Goal: Task Accomplishment & Management: Use online tool/utility

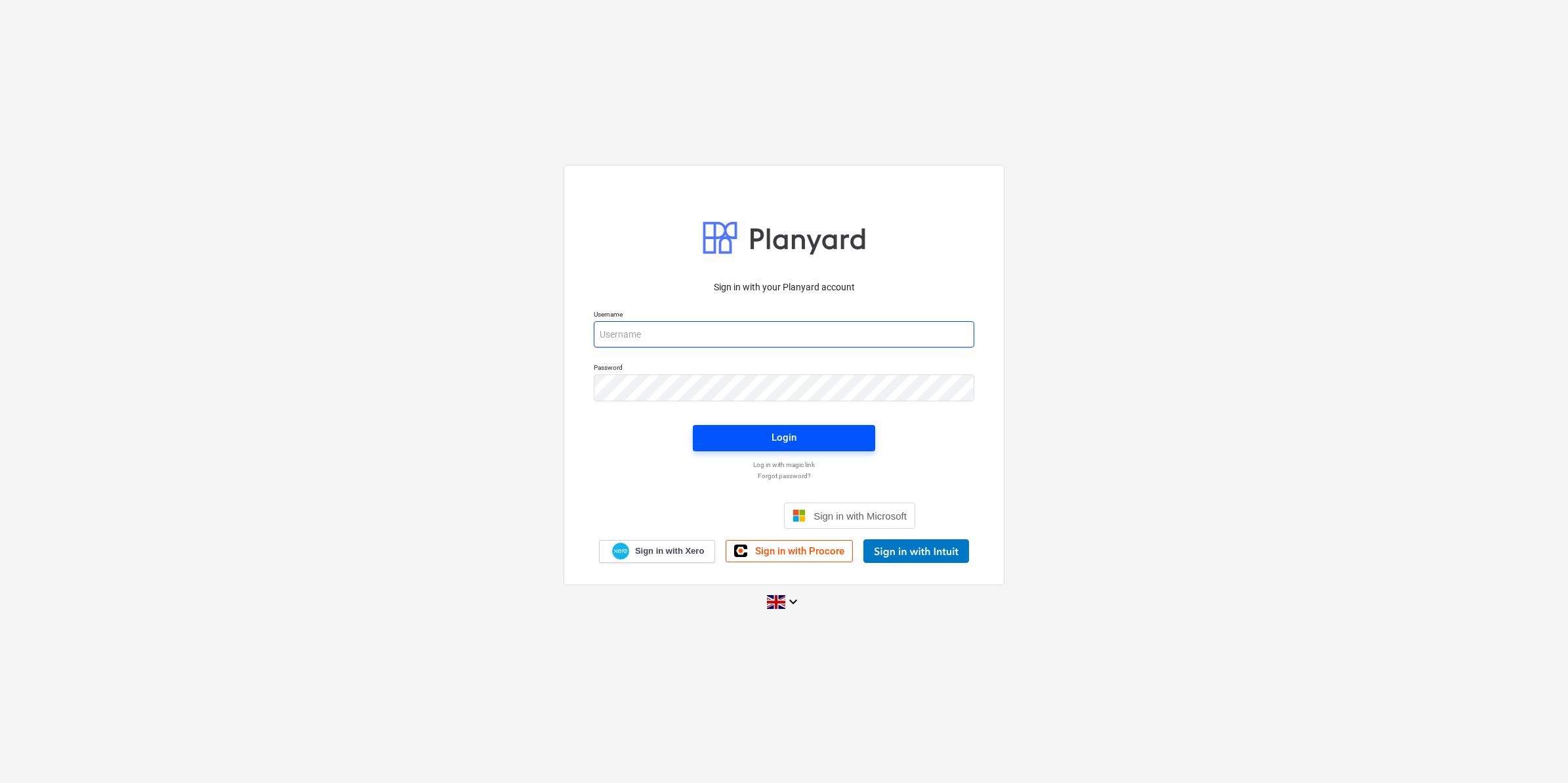
type input "[PERSON_NAME][EMAIL_ADDRESS][PERSON_NAME][DOMAIN_NAME]"
click at [783, 437] on div "Login" at bounding box center [784, 437] width 25 height 17
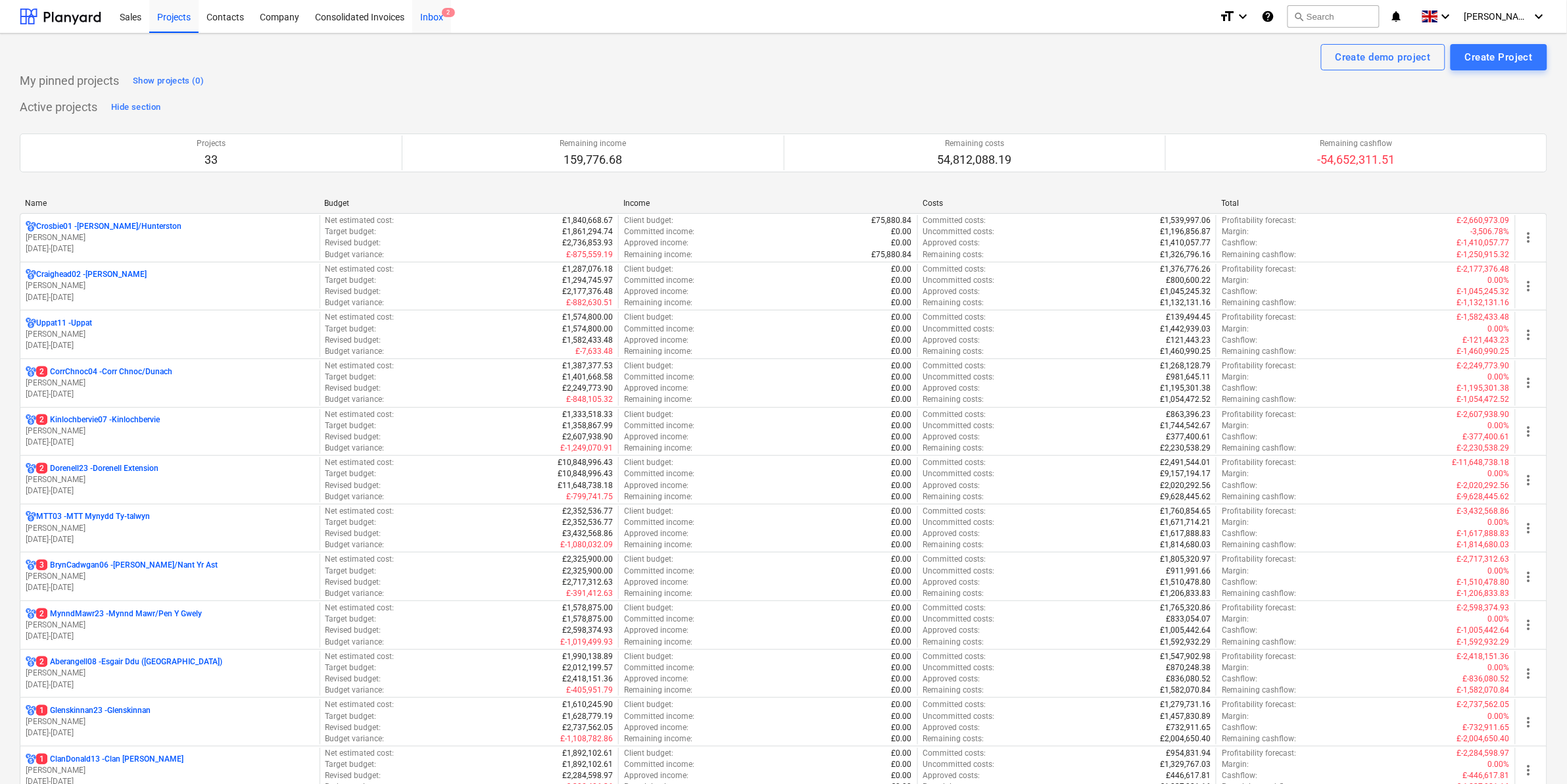
click at [431, 8] on div "Inbox 2" at bounding box center [431, 16] width 39 height 34
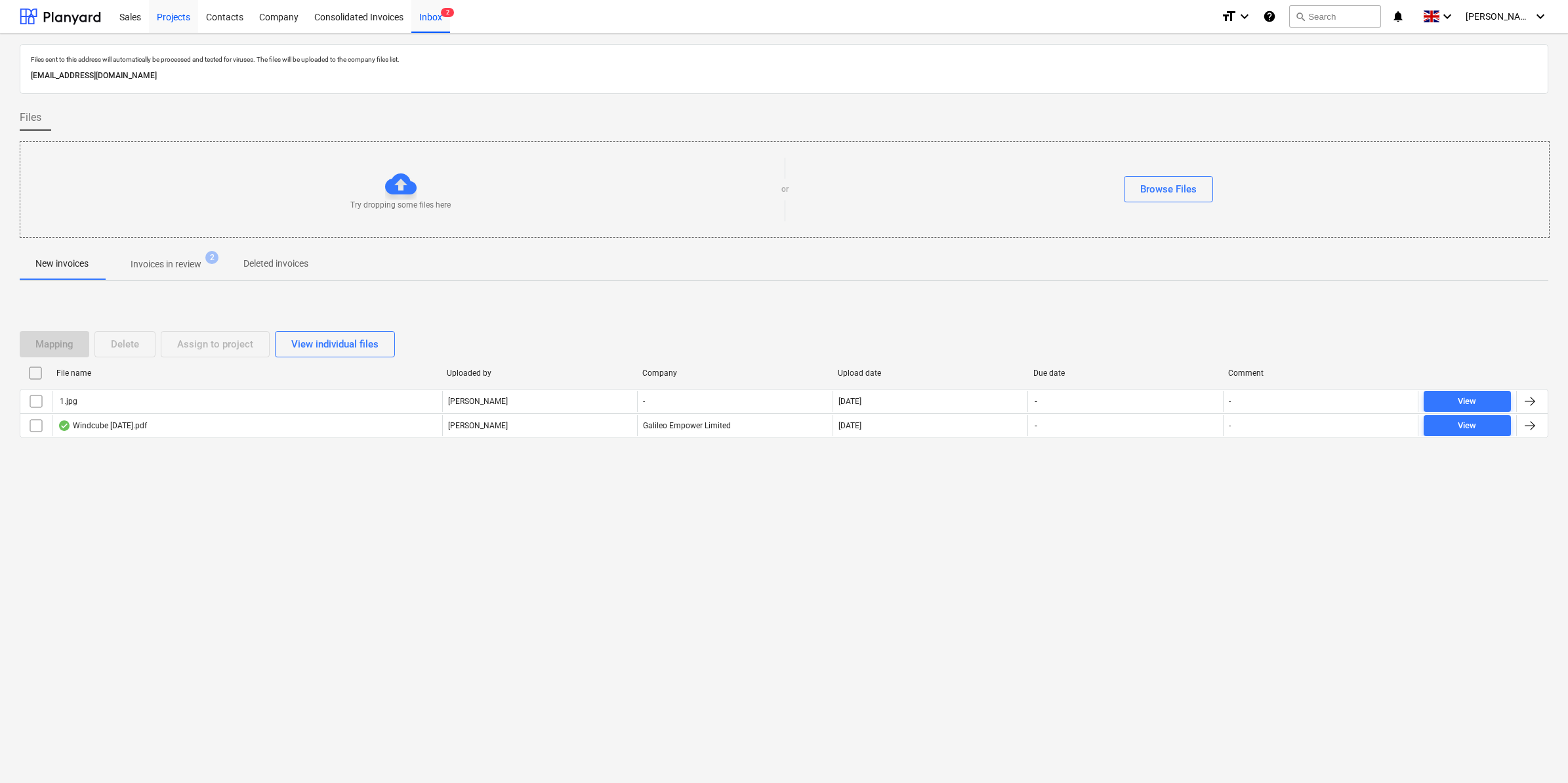
click at [161, 13] on div "Projects" at bounding box center [173, 16] width 49 height 34
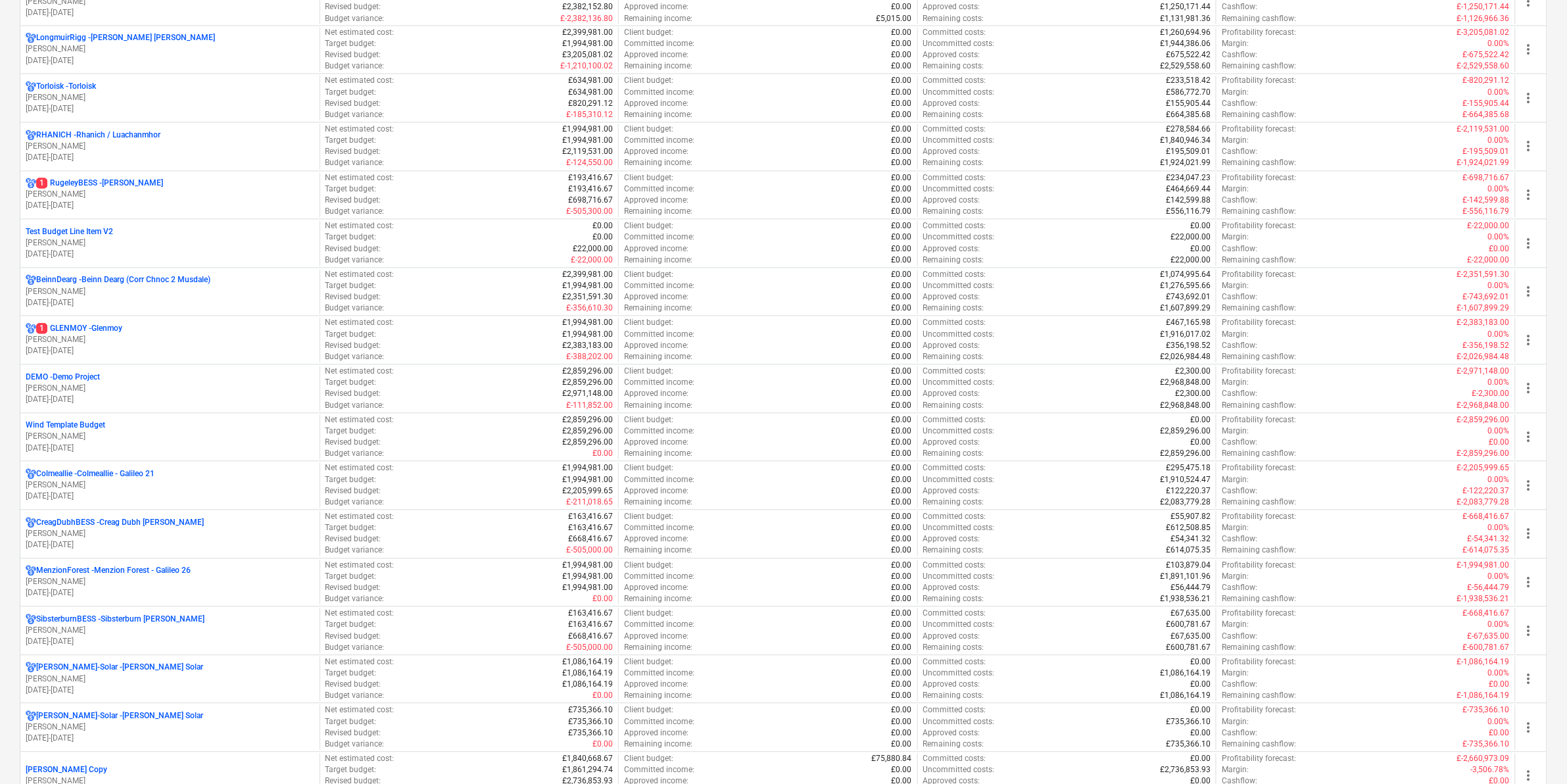
scroll to position [986, 0]
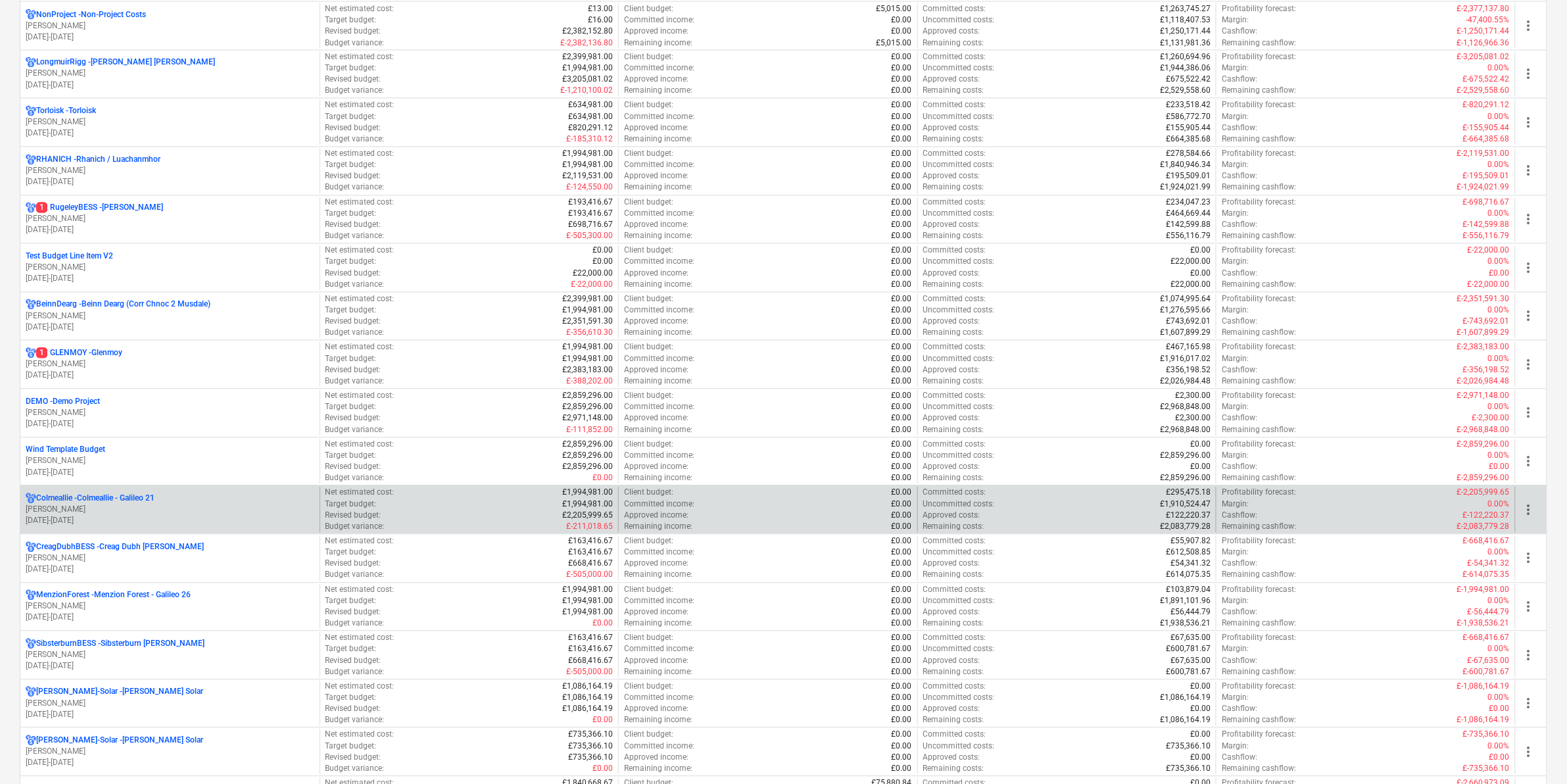
click at [142, 504] on p "Colmeallie - Colmeallie - Galileo 21" at bounding box center [95, 498] width 118 height 11
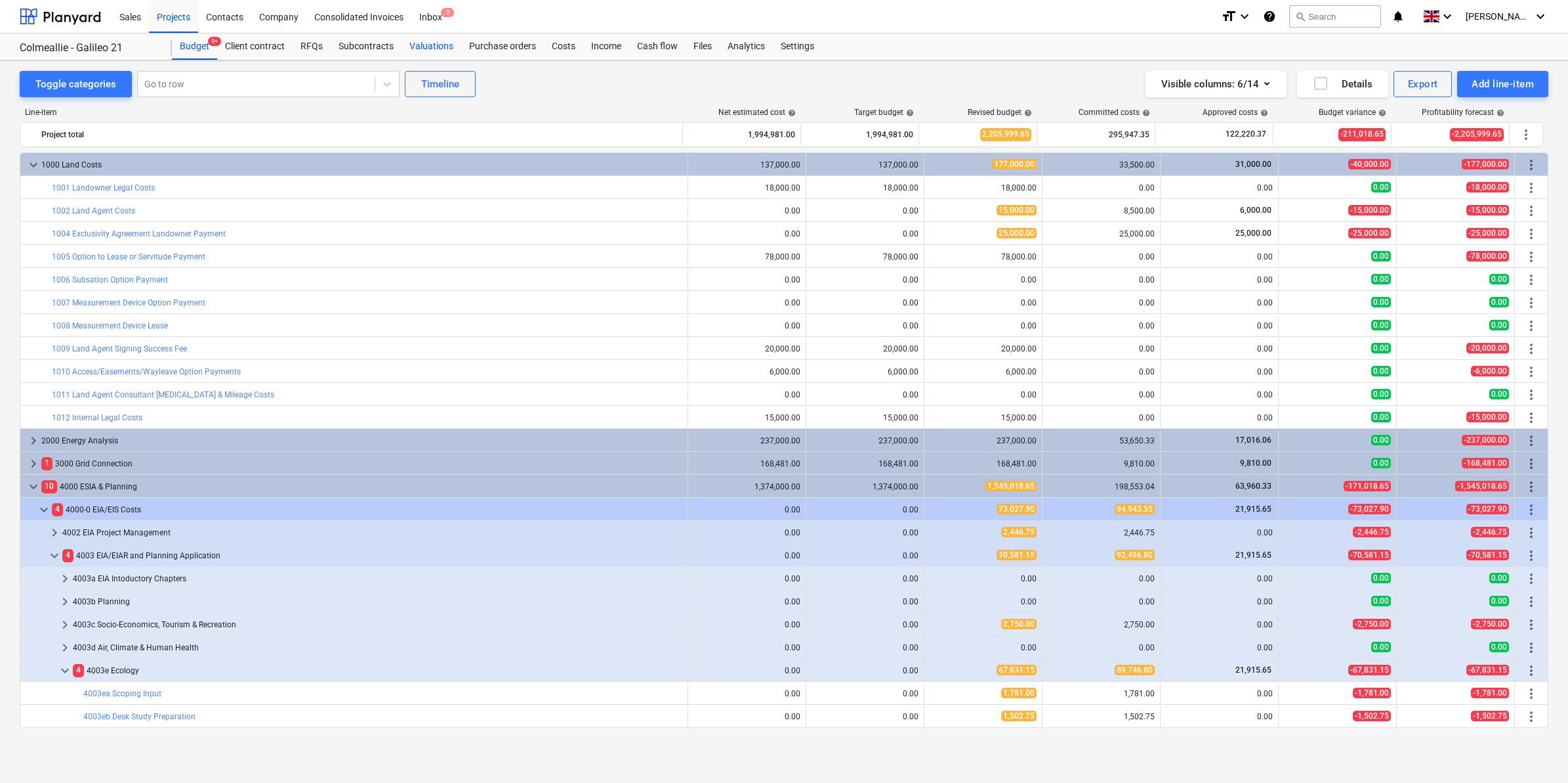
click at [434, 51] on div "Valuations" at bounding box center [431, 46] width 60 height 26
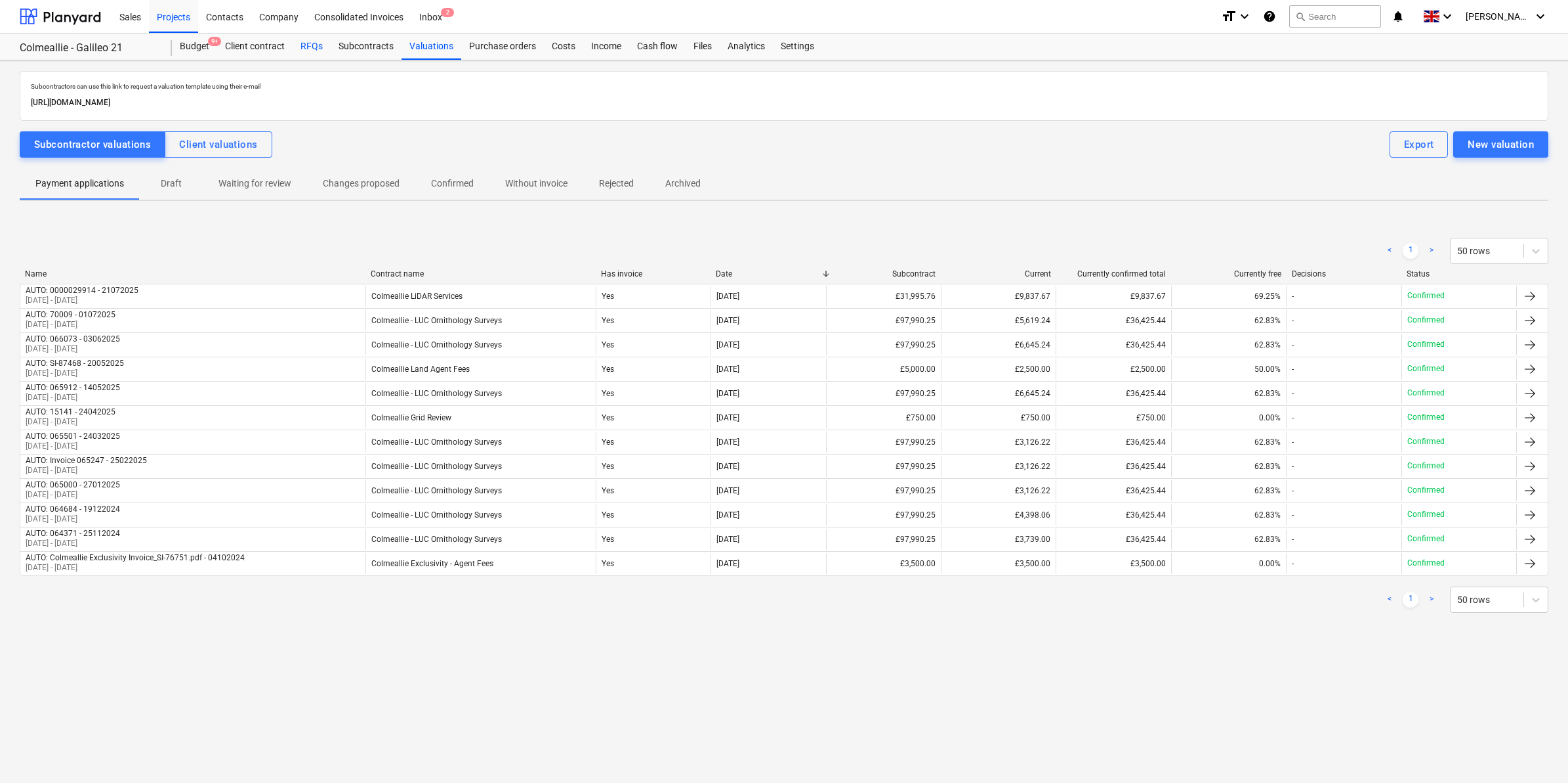
click at [315, 48] on div "RFQs" at bounding box center [312, 46] width 38 height 26
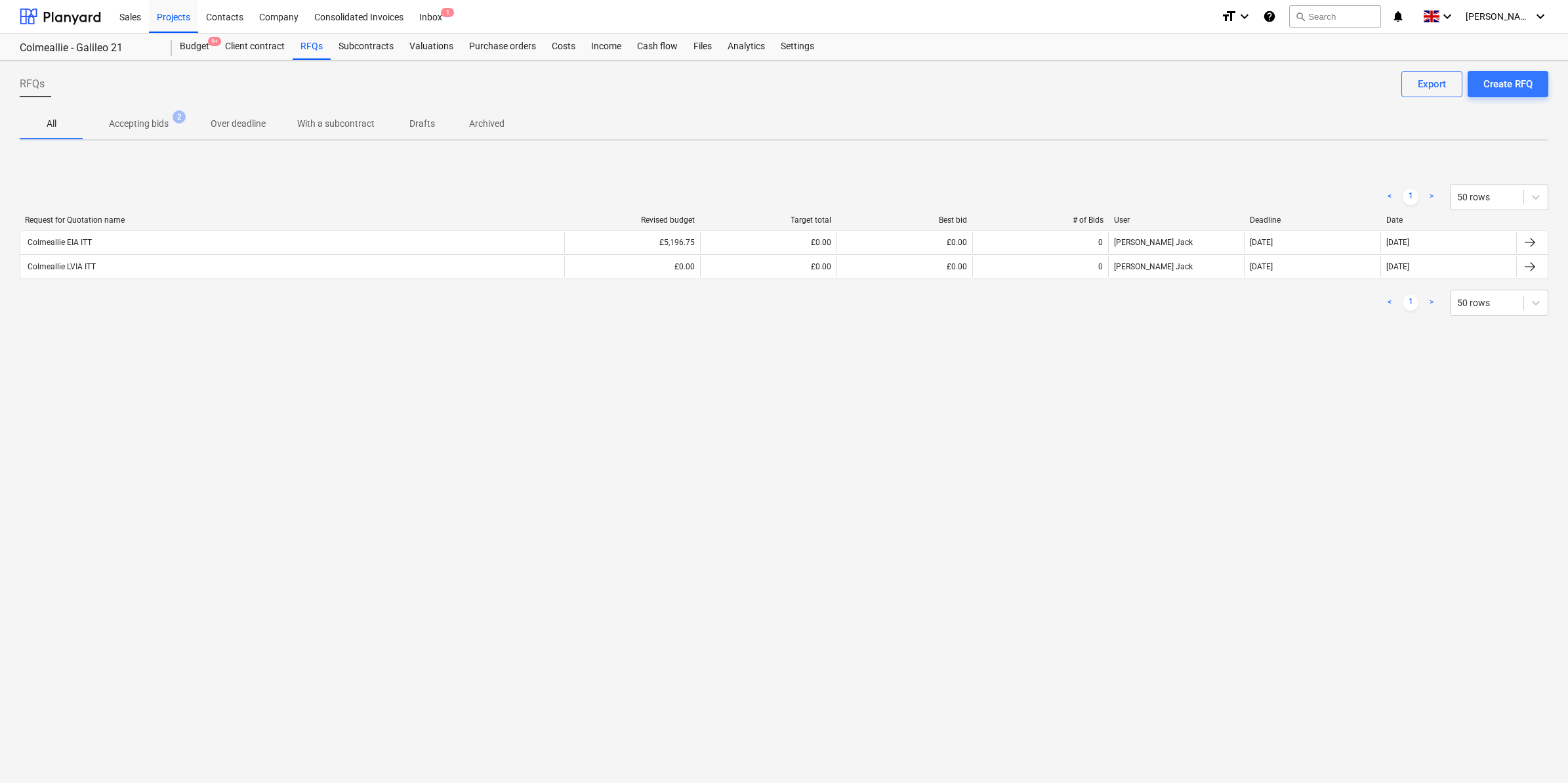
click at [144, 120] on p "Accepting bids" at bounding box center [139, 123] width 60 height 13
click at [159, 126] on p "Accepting bids" at bounding box center [139, 123] width 60 height 13
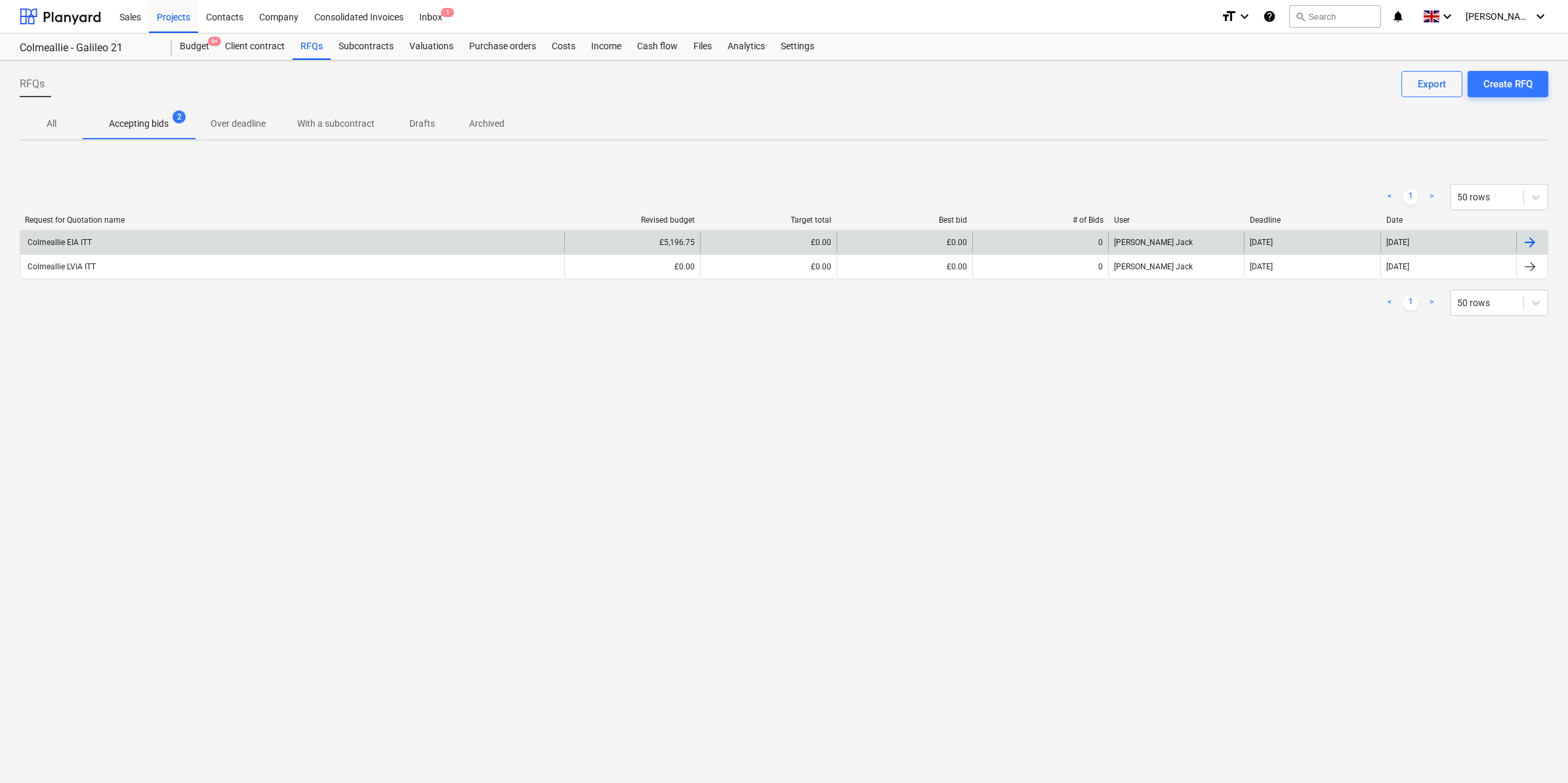
click at [1534, 239] on div at bounding box center [1530, 242] width 16 height 16
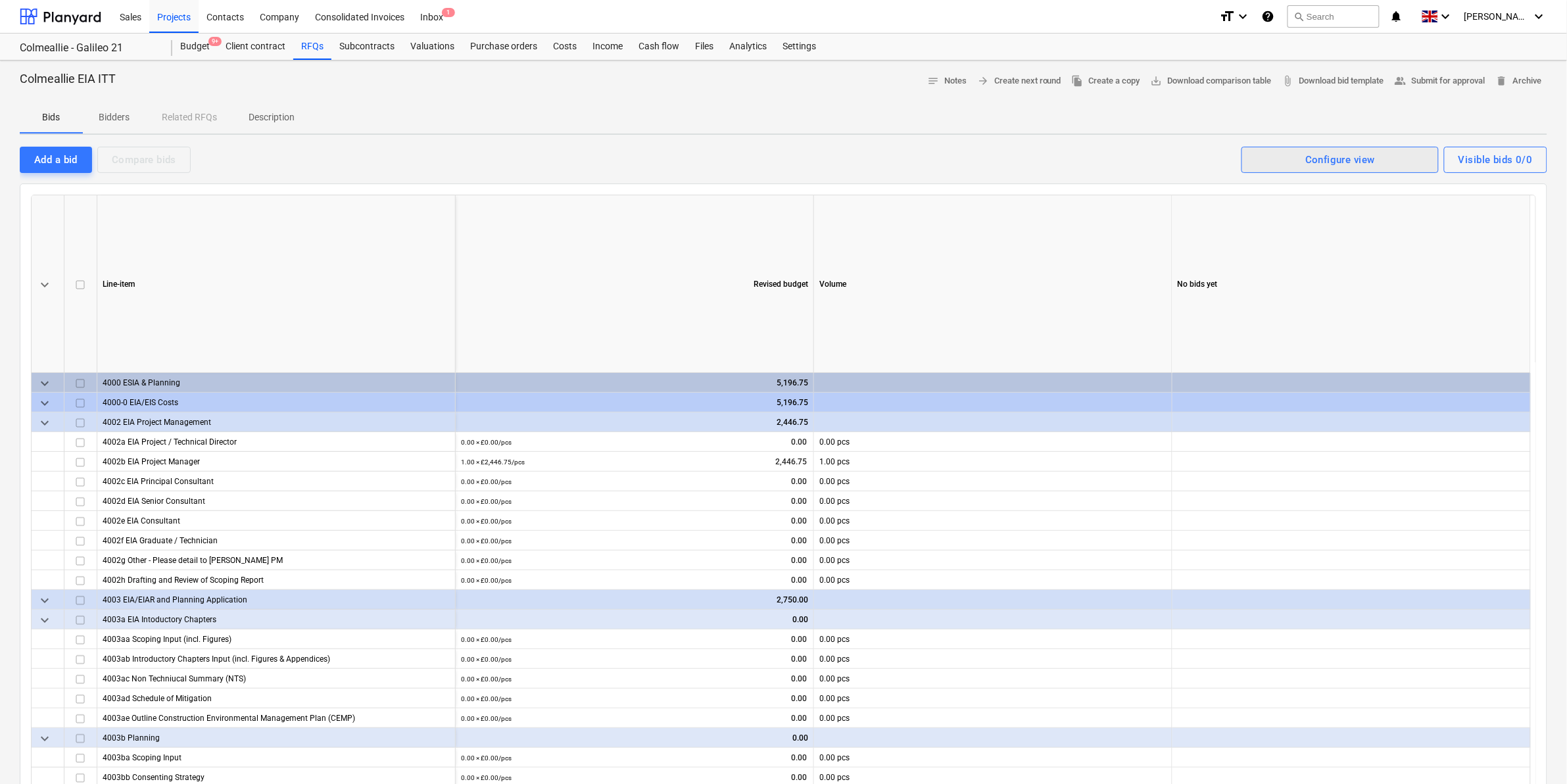
click at [1287, 147] on button "Configure view" at bounding box center [1340, 159] width 197 height 26
click at [1190, 146] on div at bounding box center [784, 392] width 1567 height 784
click at [89, 122] on span "Bidders" at bounding box center [115, 117] width 63 height 22
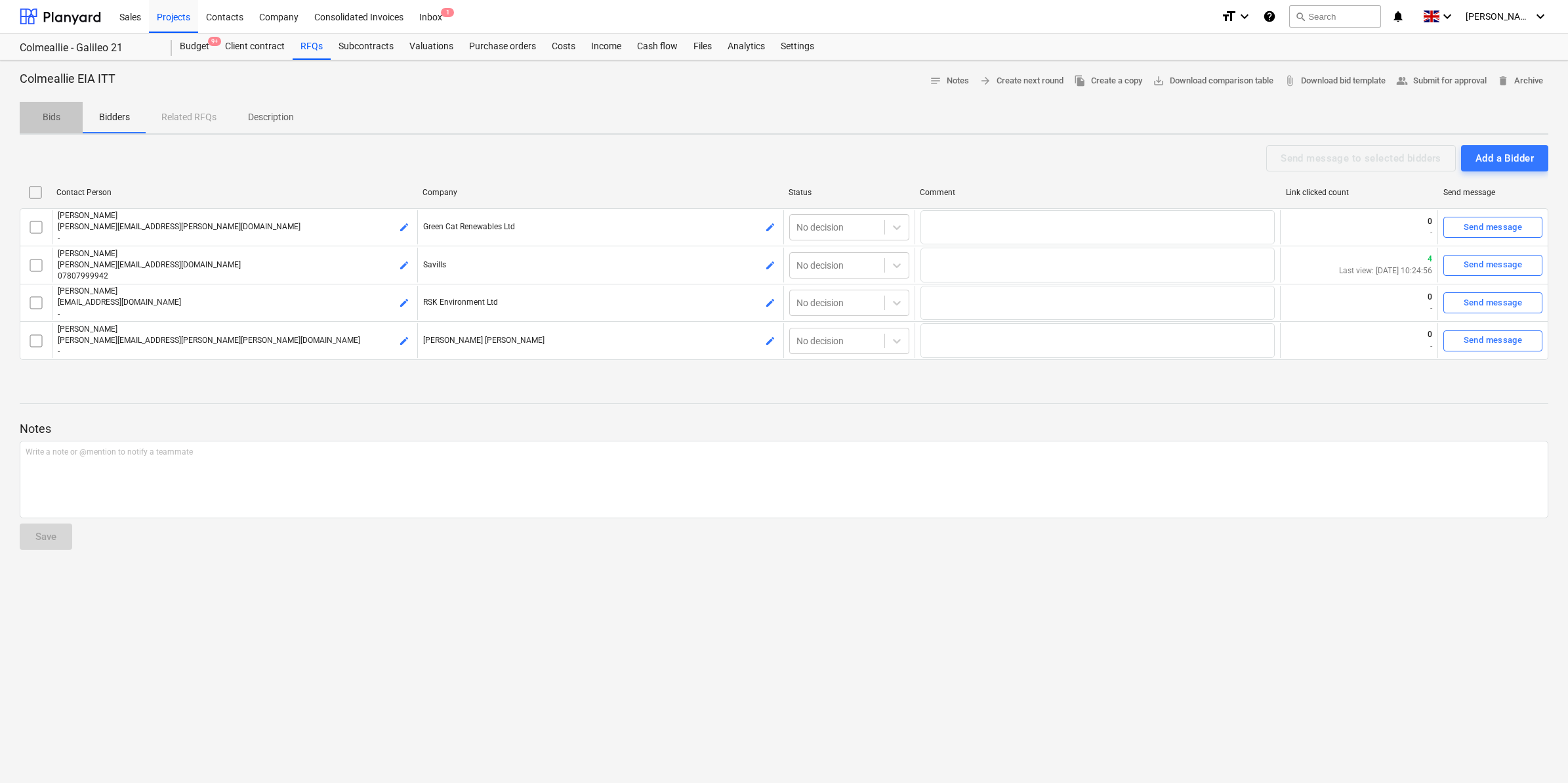
click at [61, 123] on p "Bids" at bounding box center [51, 117] width 31 height 13
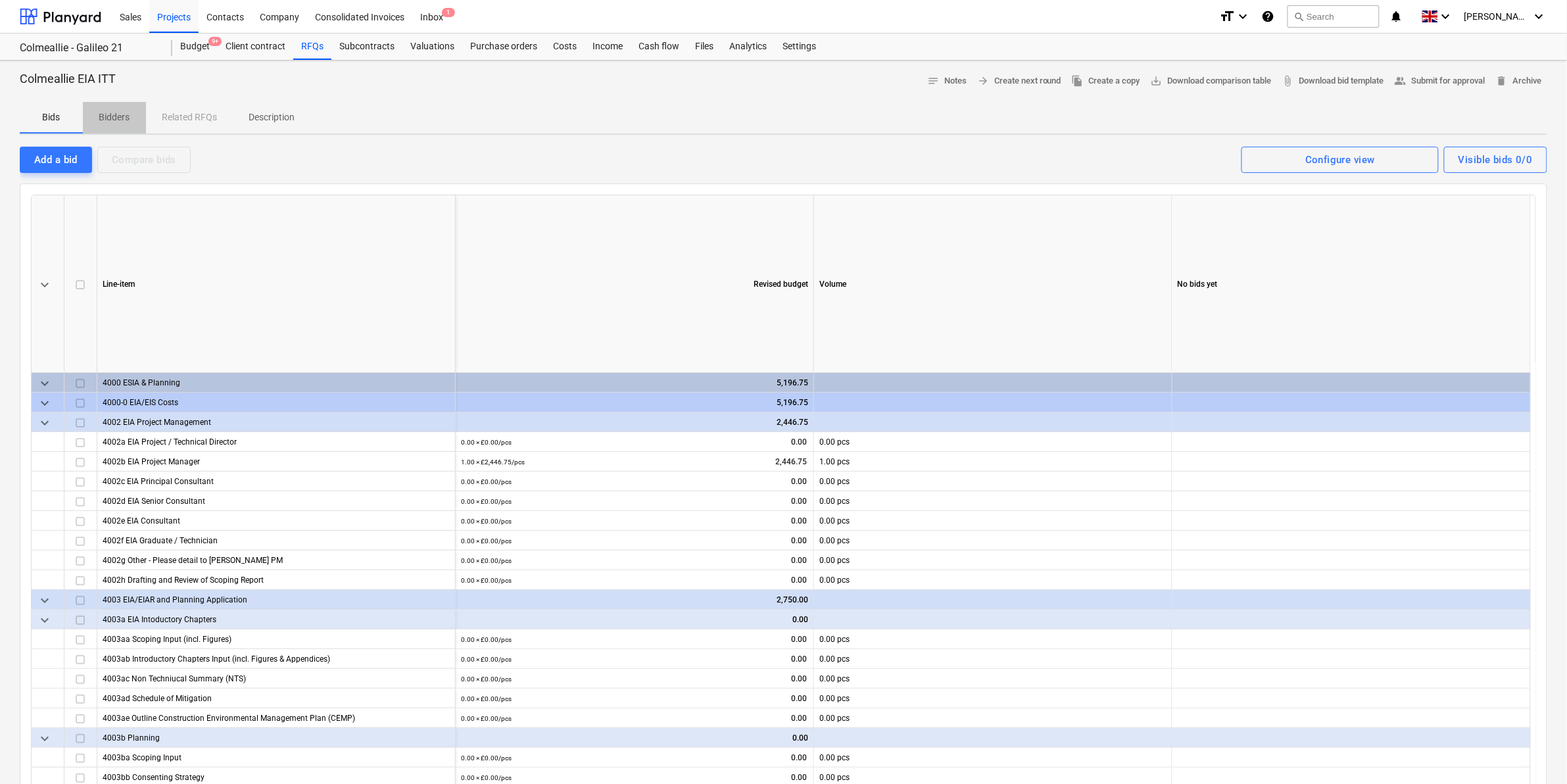
click at [127, 115] on p "Bidders" at bounding box center [115, 118] width 31 height 13
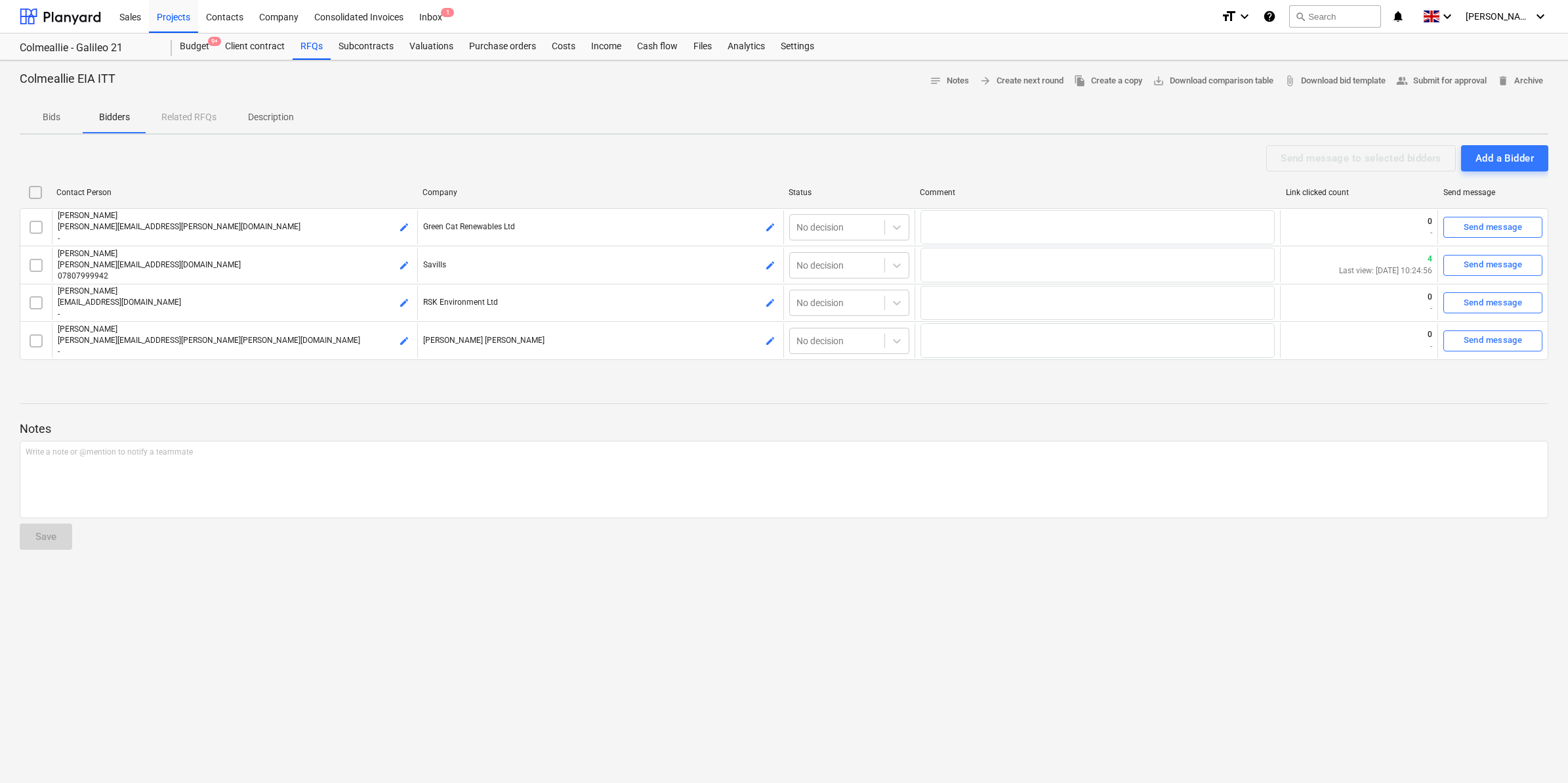
click at [182, 112] on div "Bids Bidders Related RFQs Description" at bounding box center [784, 117] width 1529 height 31
click at [256, 118] on p "Description" at bounding box center [271, 117] width 46 height 13
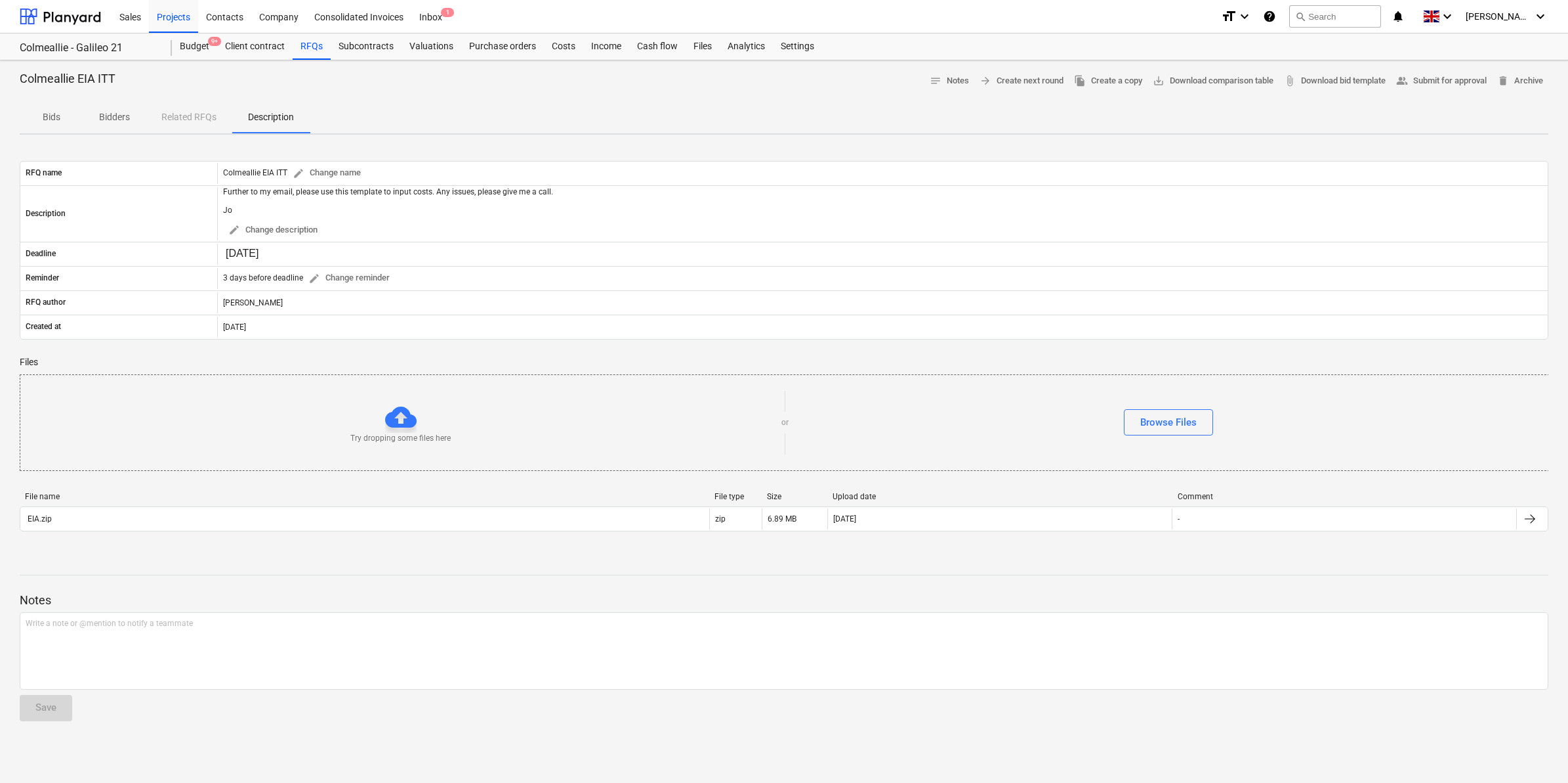
click at [126, 118] on p "Bidders" at bounding box center [114, 117] width 31 height 13
